Goal: Information Seeking & Learning: Learn about a topic

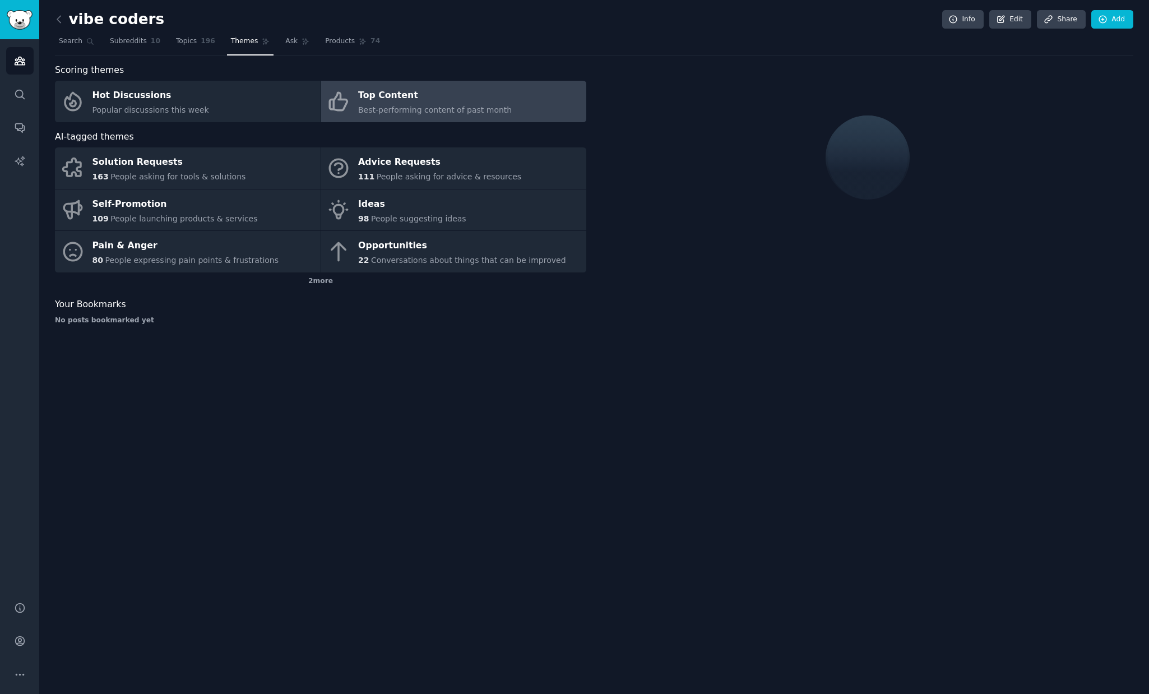
click at [527, 30] on div "vibe coders Info Edit Share Add" at bounding box center [594, 21] width 1079 height 23
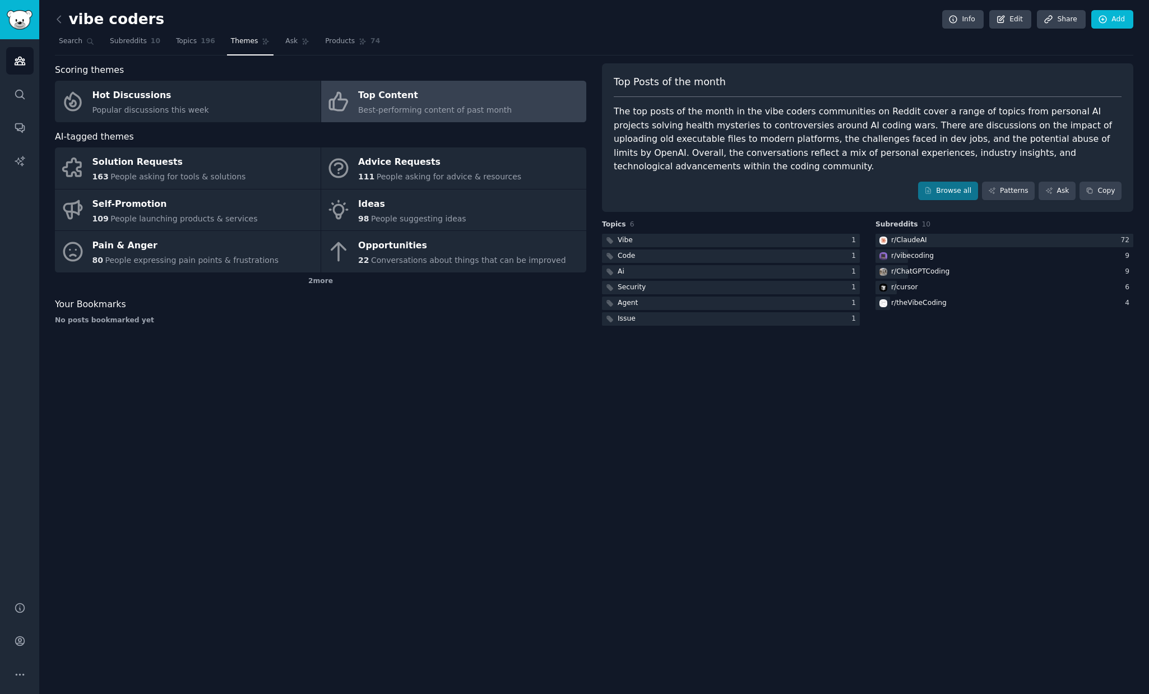
click at [527, 30] on div "vibe coders Info Edit Share Add" at bounding box center [594, 21] width 1079 height 23
click at [128, 45] on span "Subreddits" at bounding box center [128, 41] width 37 height 10
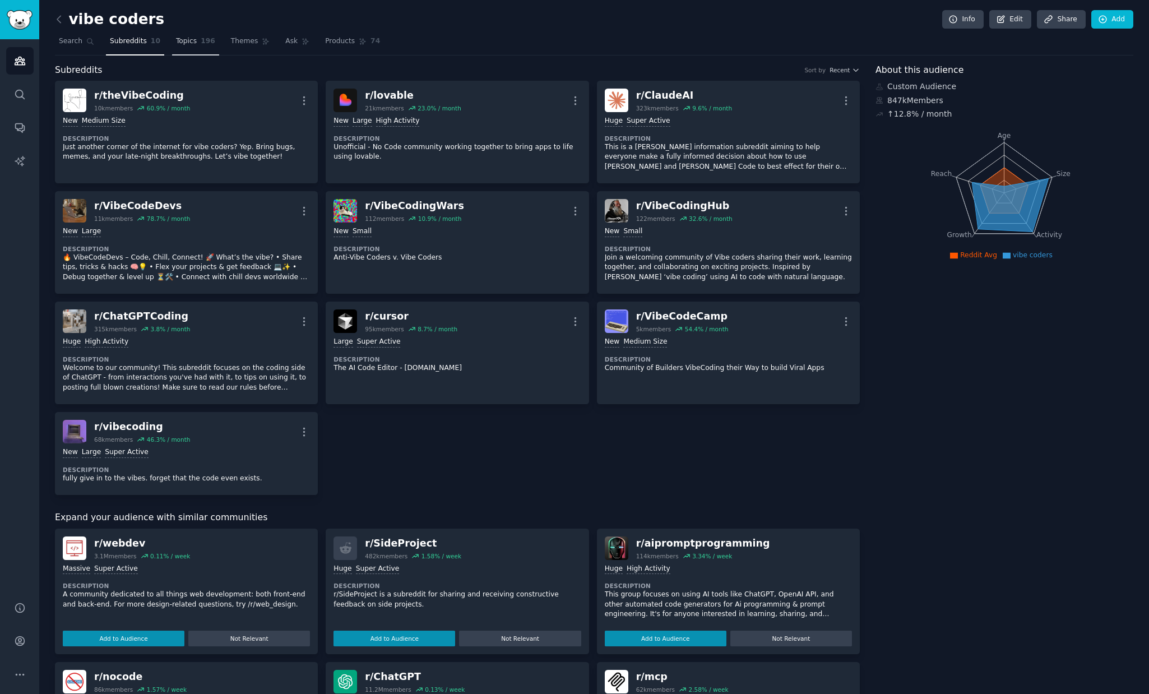
click at [180, 44] on span "Topics" at bounding box center [186, 41] width 21 height 10
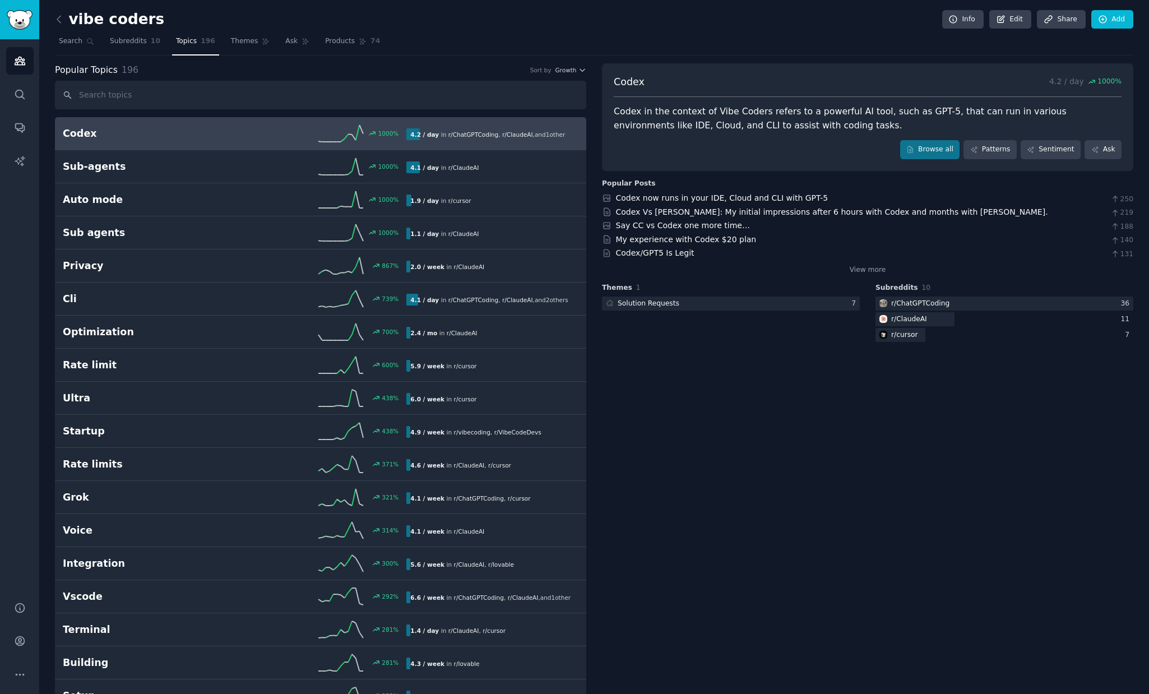
click at [469, 28] on div "vibe coders Info Edit Share Add" at bounding box center [594, 21] width 1079 height 23
click at [345, 38] on span "Products" at bounding box center [340, 41] width 30 height 10
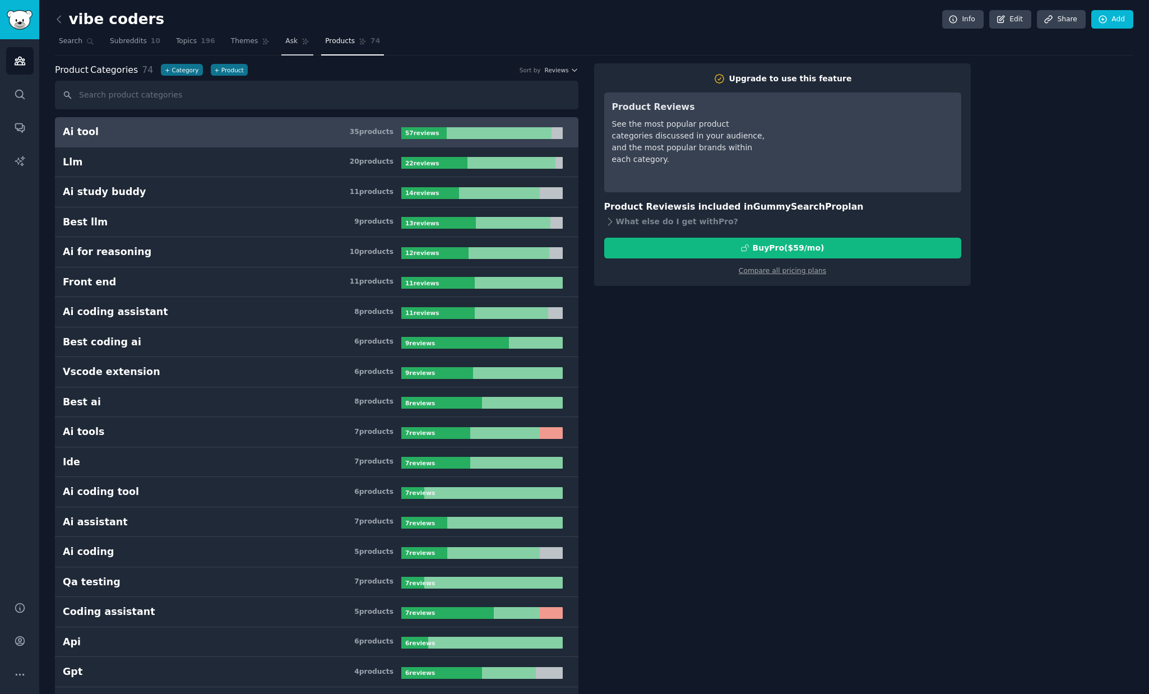
click at [285, 43] on span "Ask" at bounding box center [291, 41] width 12 height 10
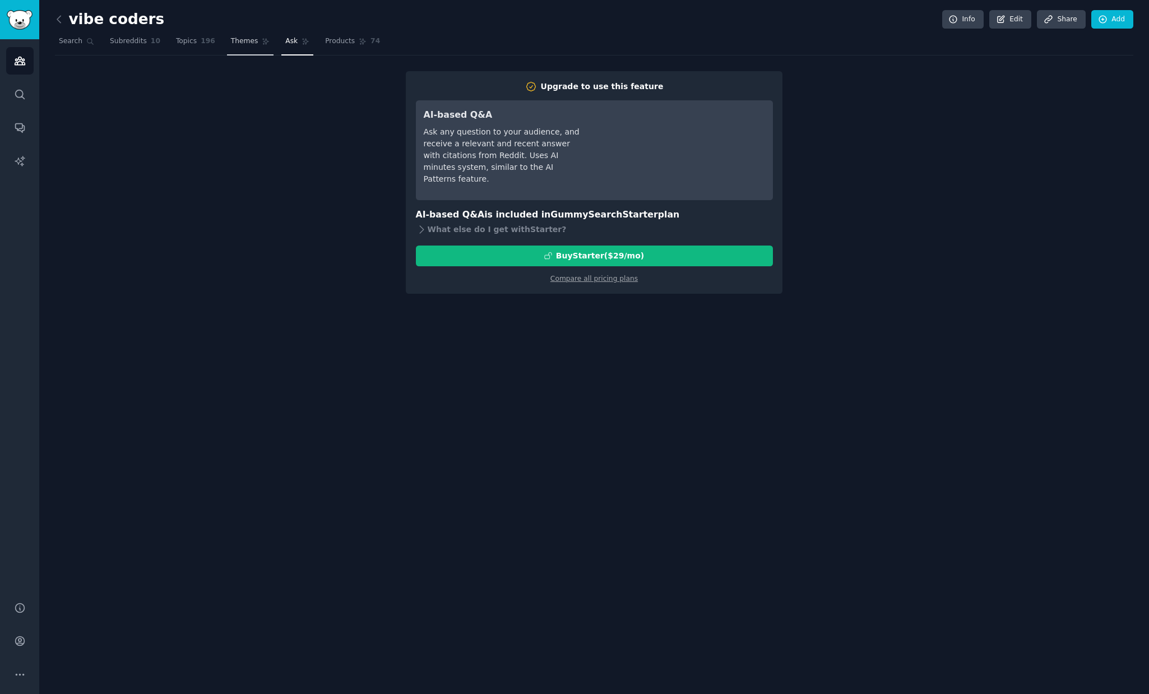
click at [241, 43] on span "Themes" at bounding box center [244, 41] width 27 height 10
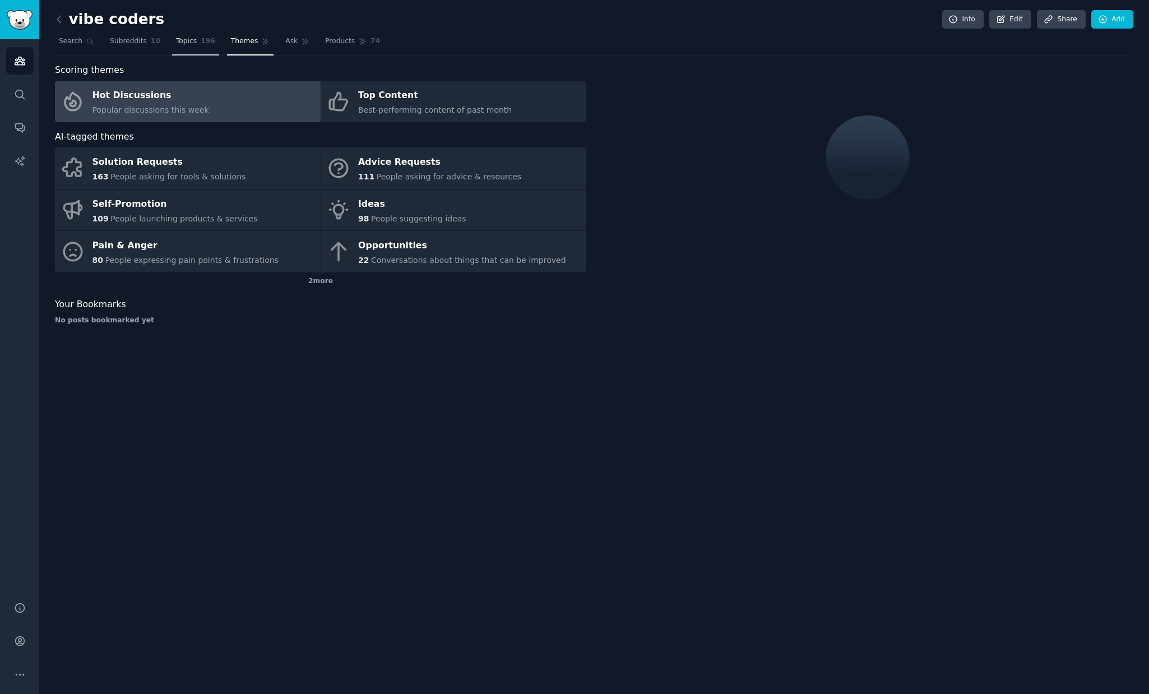
click at [193, 41] on span "Topics" at bounding box center [186, 41] width 21 height 10
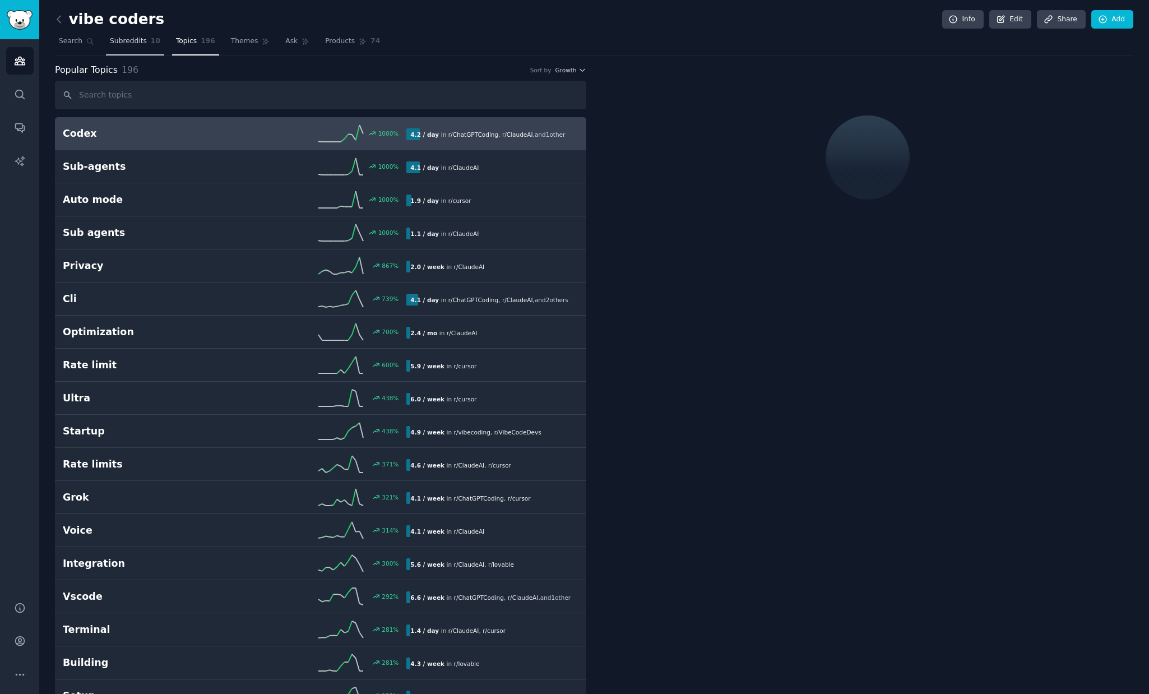
click at [118, 41] on span "Subreddits" at bounding box center [128, 41] width 37 height 10
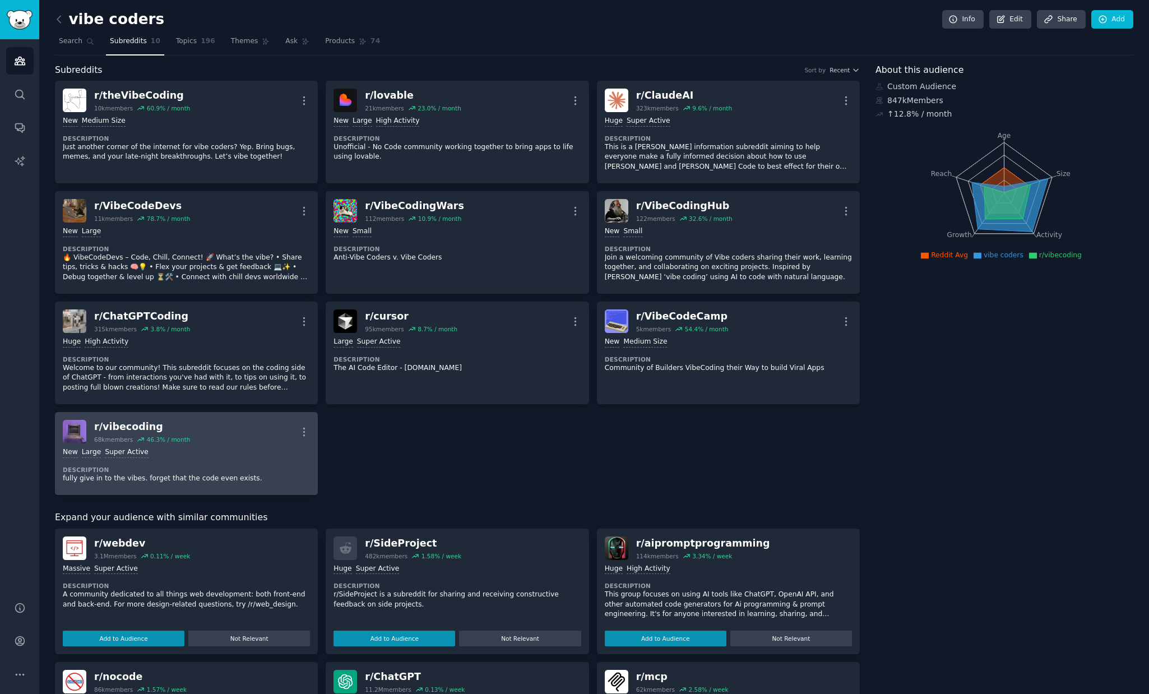
click at [114, 427] on div "r/ vibecoding" at bounding box center [142, 427] width 96 height 14
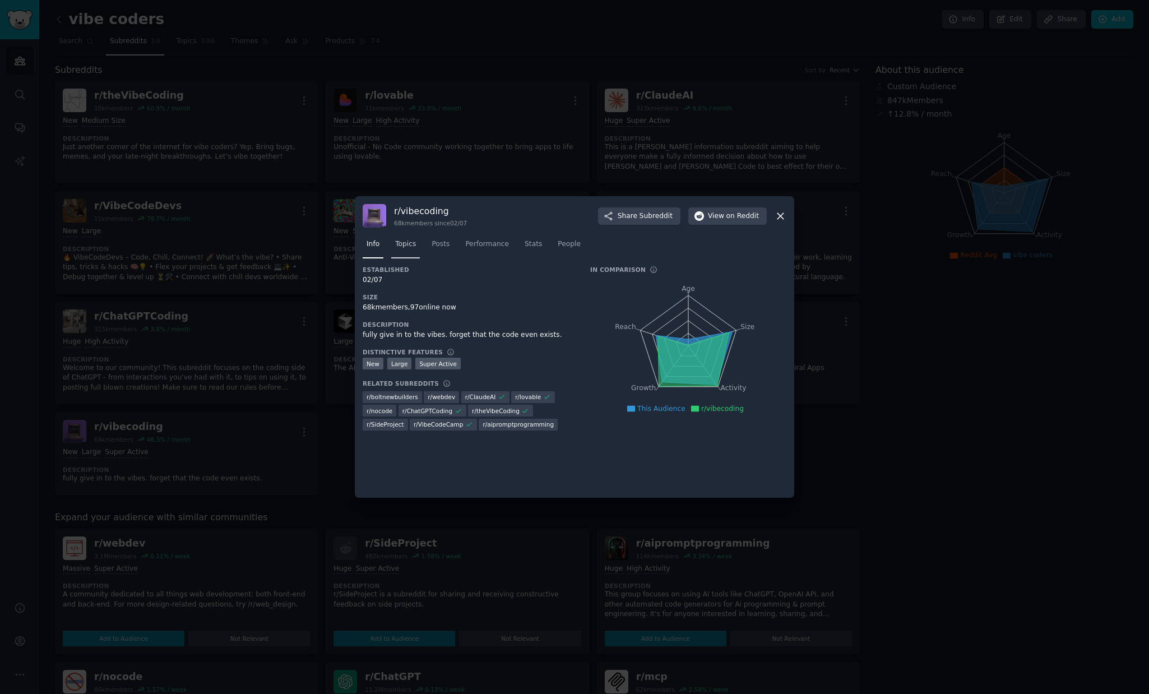
click at [419, 246] on link "Topics" at bounding box center [405, 246] width 29 height 23
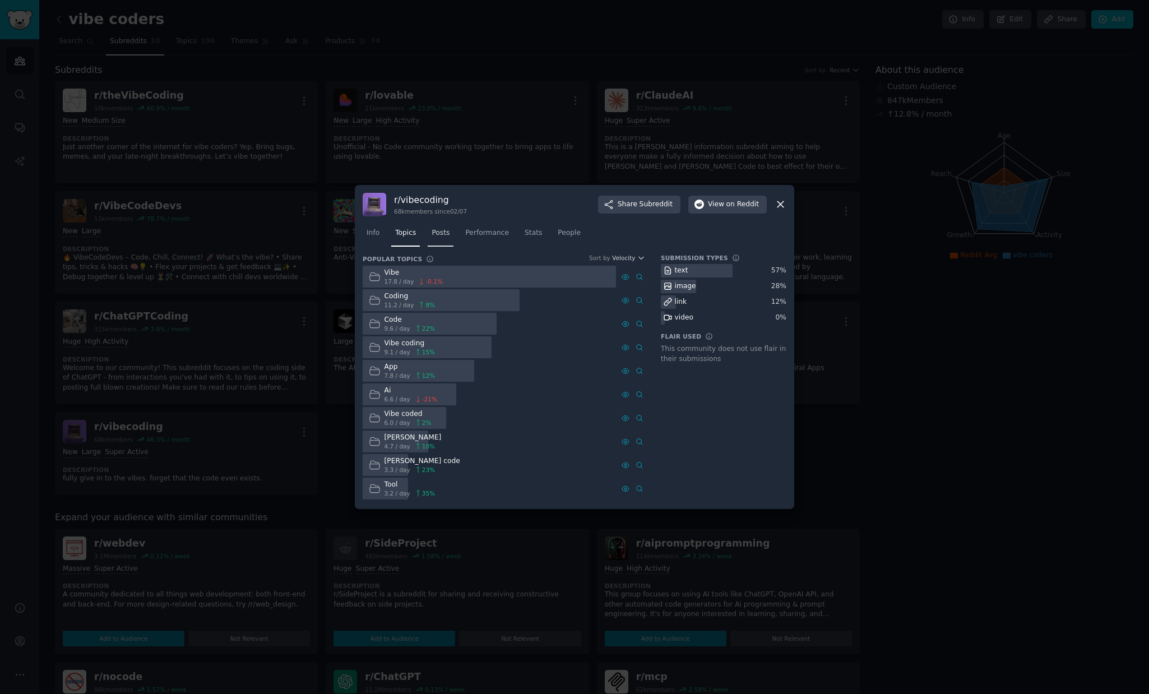
click at [442, 228] on span "Posts" at bounding box center [441, 233] width 18 height 10
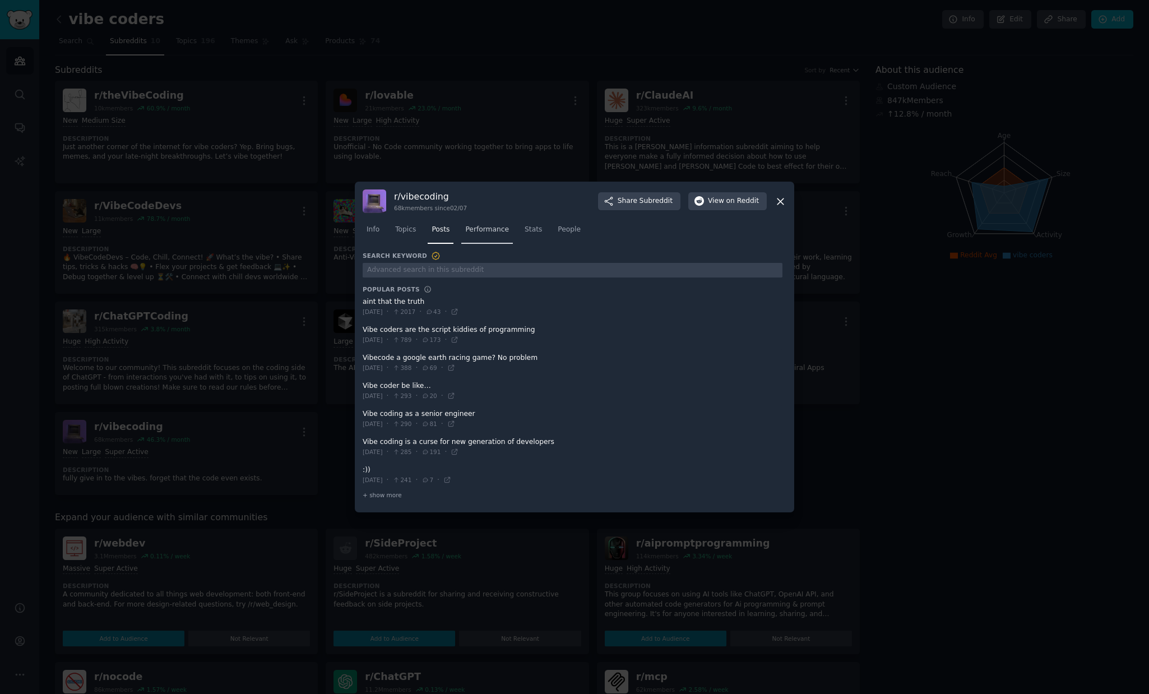
click at [483, 232] on span "Performance" at bounding box center [487, 230] width 44 height 10
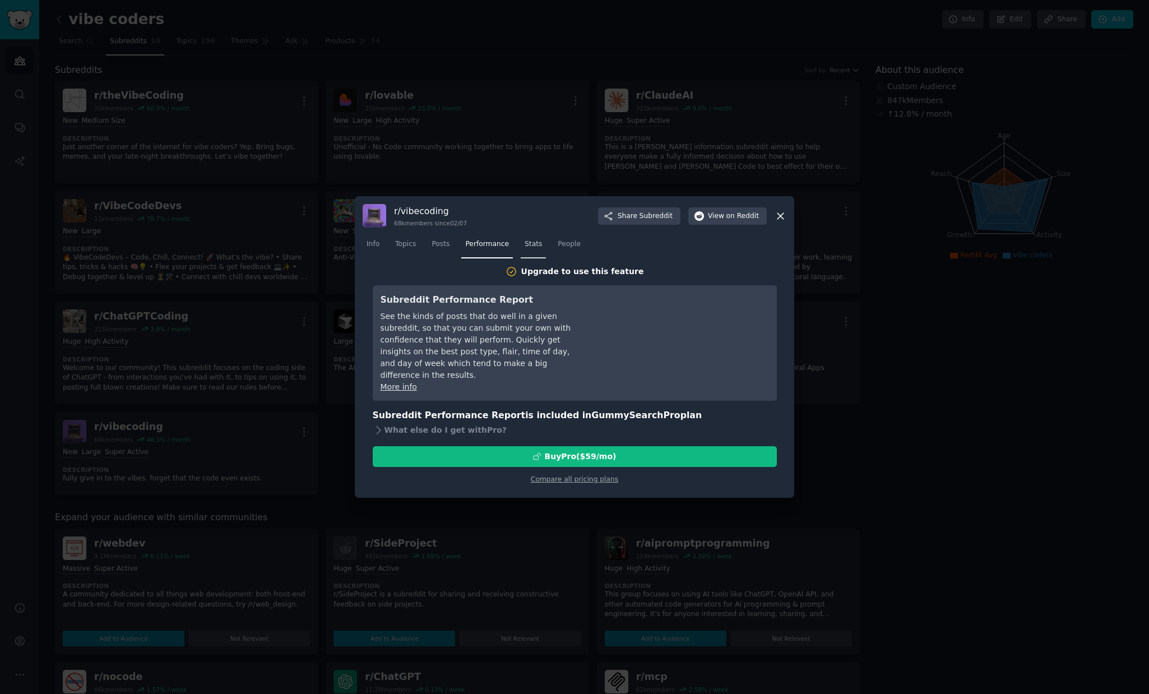
click at [528, 248] on span "Stats" at bounding box center [533, 244] width 17 height 10
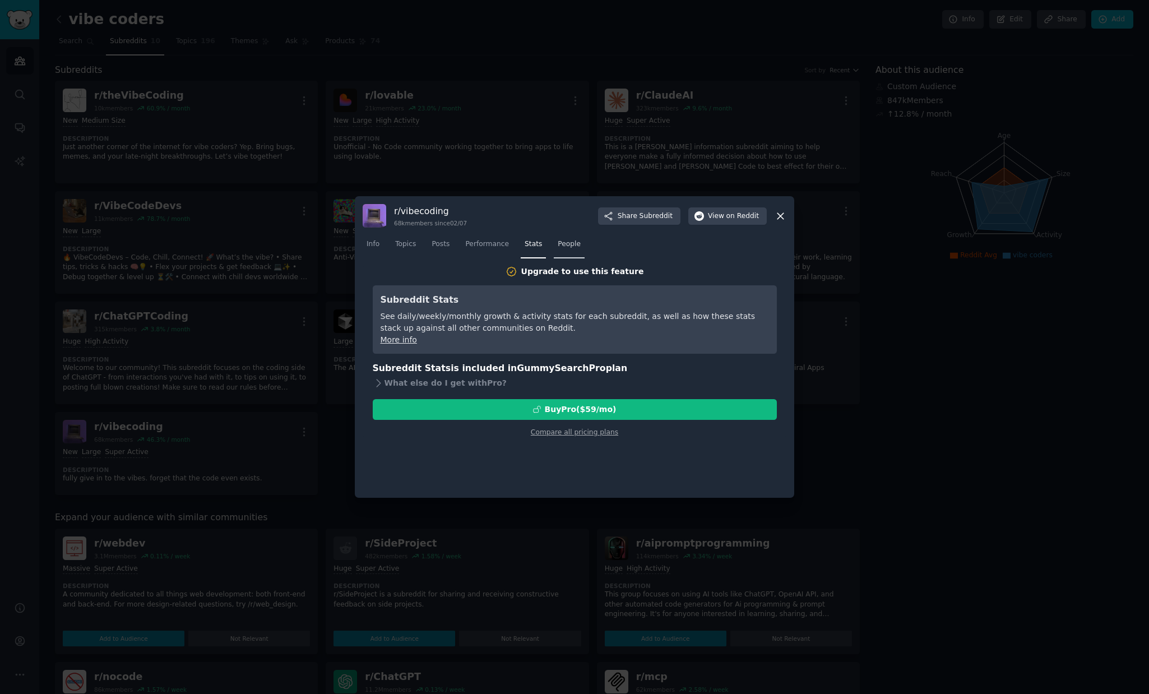
click at [554, 251] on link "People" at bounding box center [569, 246] width 31 height 23
click at [390, 234] on div "Info Topics Posts Performance Stats People" at bounding box center [575, 247] width 424 height 38
click at [445, 165] on div at bounding box center [574, 347] width 1149 height 694
